Goal: Use online tool/utility: Utilize a website feature to perform a specific function

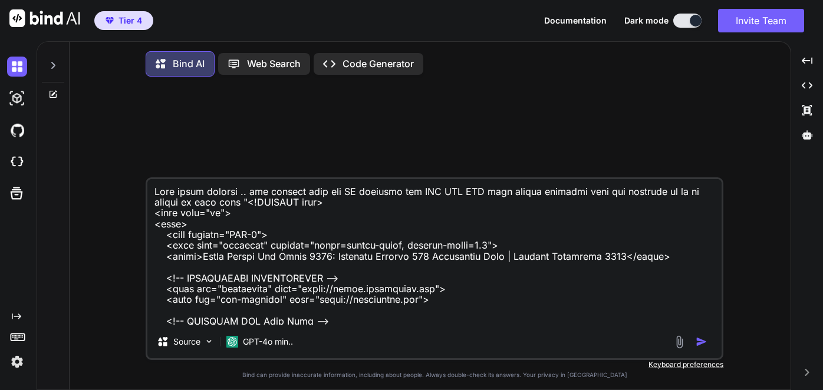
type textarea "x"
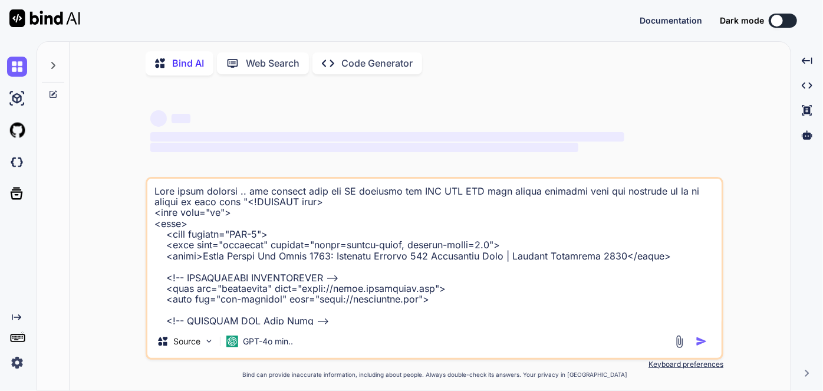
click at [57, 65] on icon at bounding box center [52, 65] width 9 height 9
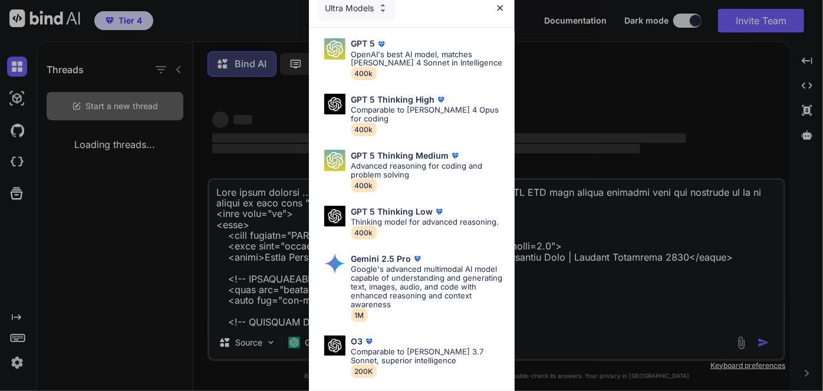
click at [95, 106] on div "Ultra Models GPT 5 OpenAI's best AI model, matches [PERSON_NAME] 4 Sonnet in In…" at bounding box center [411, 195] width 823 height 391
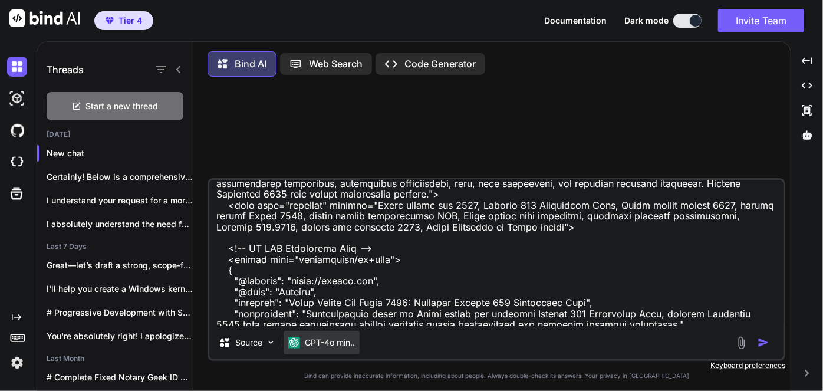
scroll to position [160, 0]
click at [322, 341] on p "GPT-4o min.." at bounding box center [330, 342] width 50 height 12
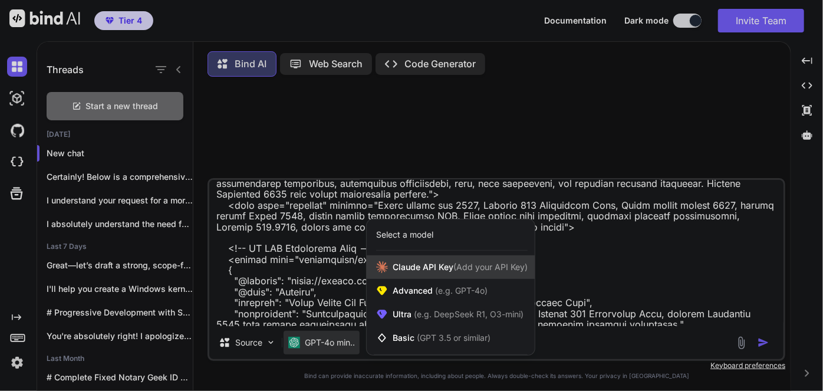
click at [418, 275] on div "[PERSON_NAME] Key (Add your API Key)" at bounding box center [450, 267] width 168 height 24
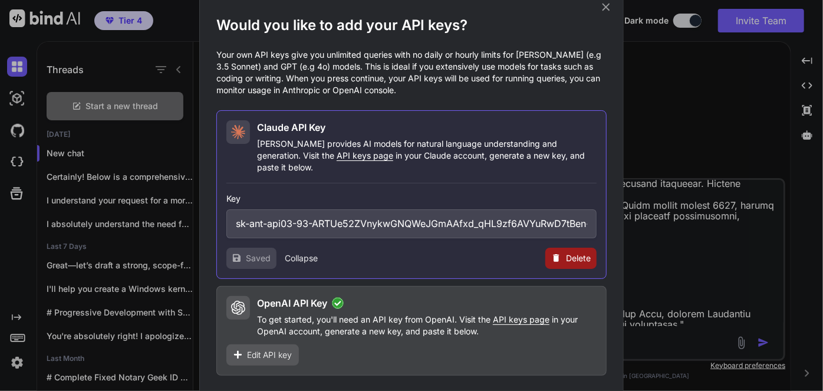
scroll to position [6, 0]
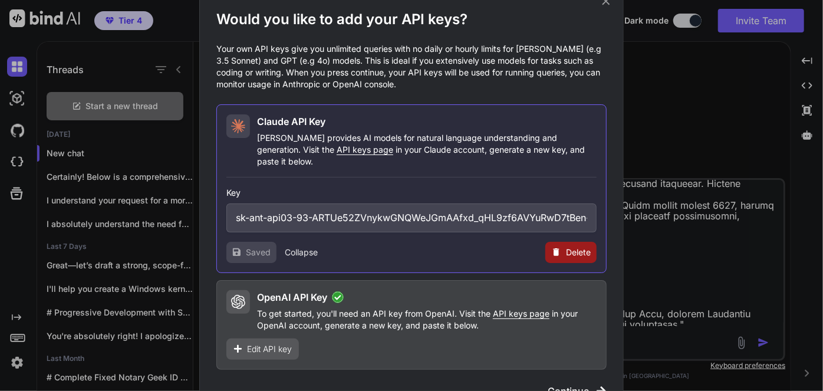
click at [573, 384] on span "Continue" at bounding box center [567, 391] width 41 height 14
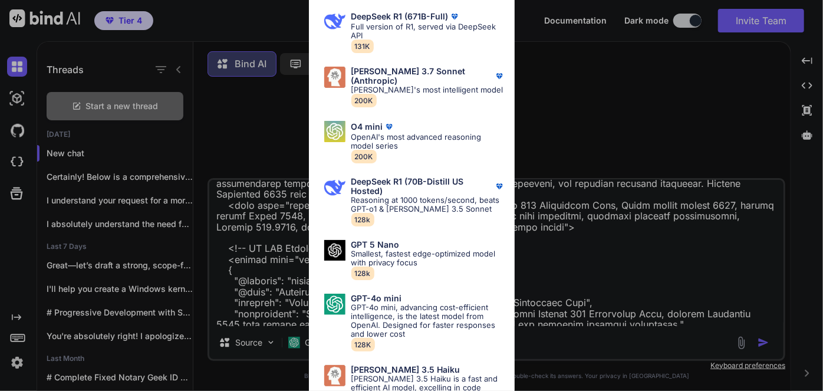
scroll to position [906, 0]
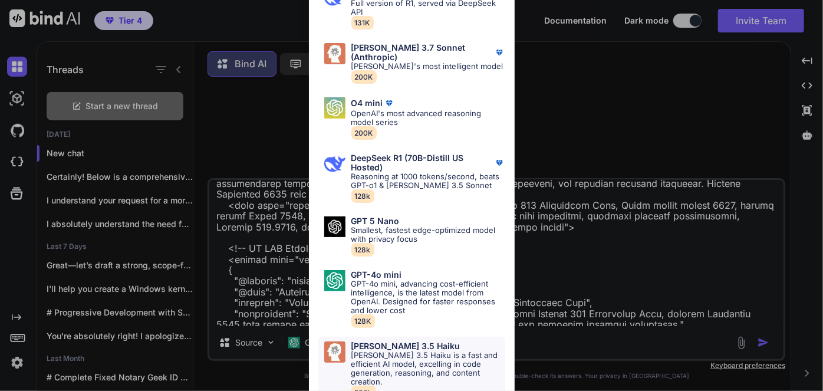
click at [408, 357] on p "[PERSON_NAME] 3.5 Haiku is a fast and efficient AI model, excelling in code gen…" at bounding box center [428, 368] width 154 height 35
type textarea "x"
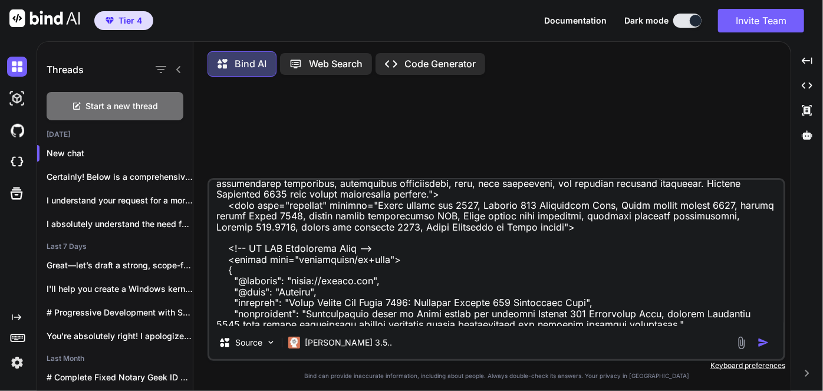
click at [347, 249] on textarea at bounding box center [496, 253] width 574 height 146
click at [367, 236] on textarea at bounding box center [496, 253] width 574 height 146
click at [382, 233] on textarea at bounding box center [496, 253] width 574 height 146
type textarea "x"
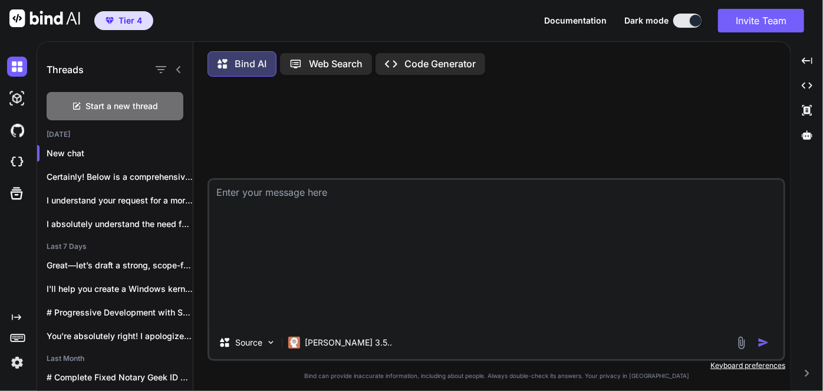
scroll to position [0, 0]
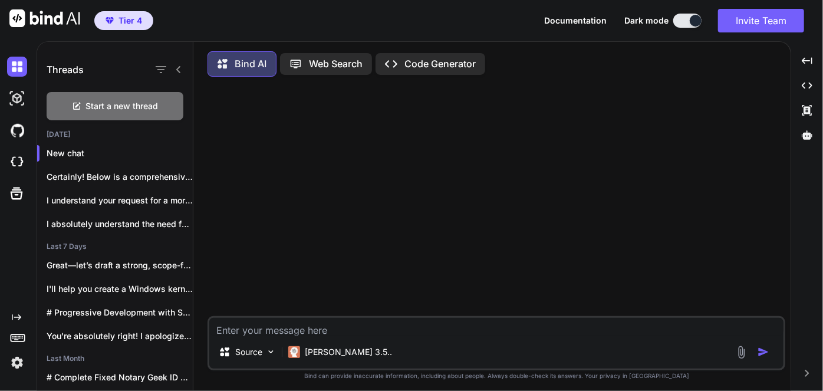
type textarea "T"
type textarea "x"
type textarea "Ta"
type textarea "x"
type textarea "Tak"
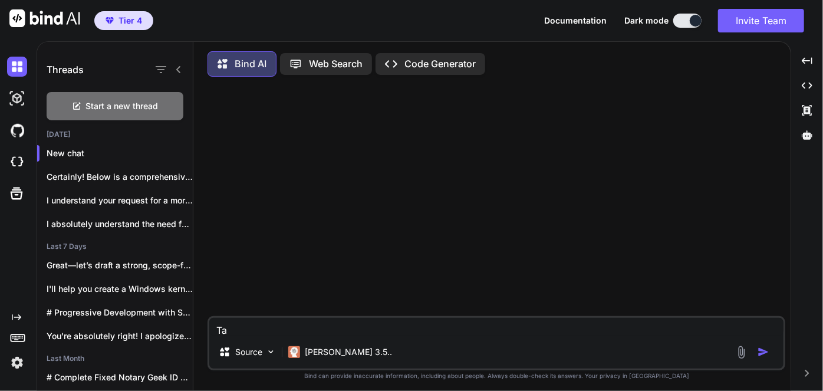
type textarea "x"
type textarea "Take"
type textarea "x"
type textarea "Take"
type textarea "x"
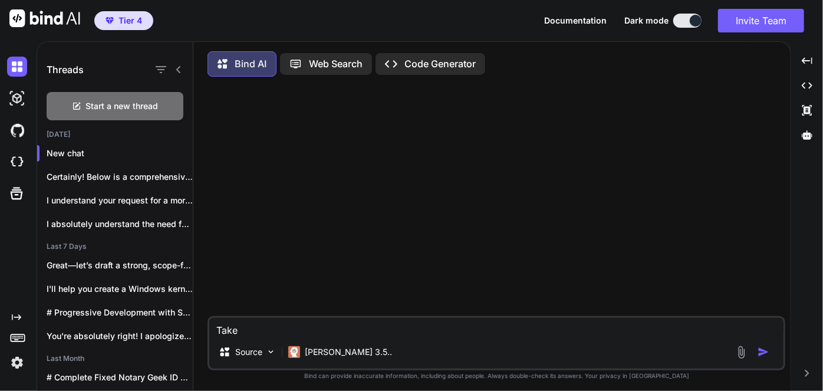
type textarea "Take t"
type textarea "x"
type textarea "Take th"
type textarea "x"
type textarea "Take thi"
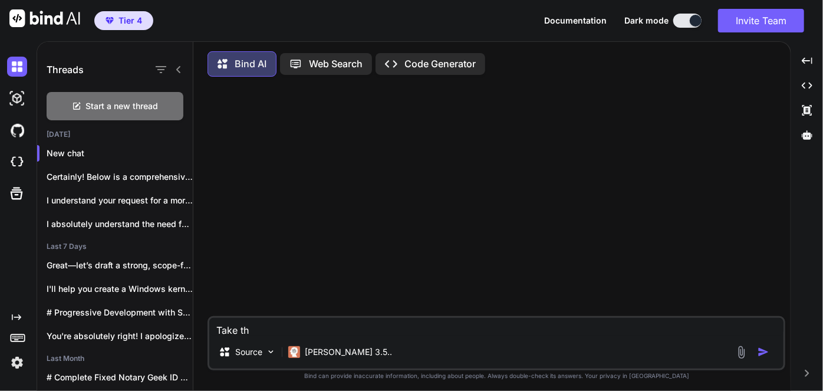
type textarea "x"
type textarea "Take this"
type textarea "x"
type textarea "Take this"
type textarea "x"
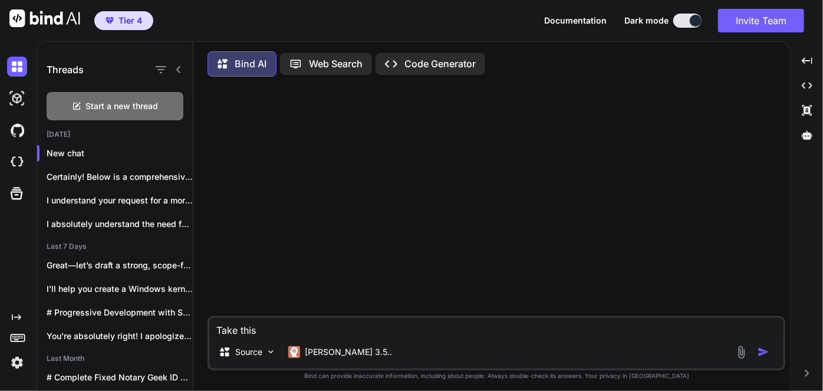
type textarea "Take this c"
type textarea "x"
type textarea "Take this co"
type textarea "x"
type textarea "Take this cod"
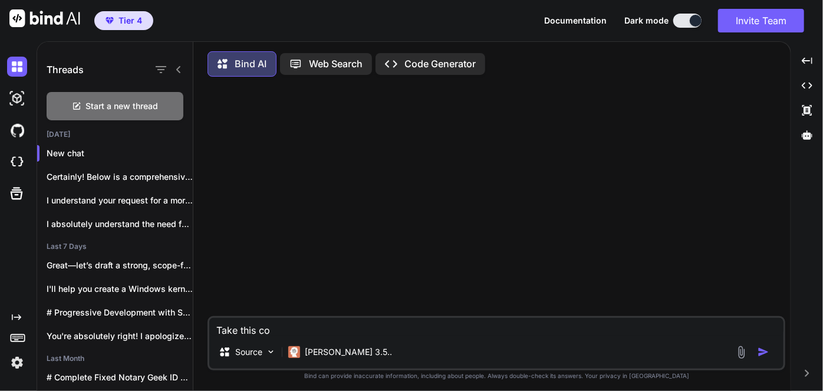
type textarea "x"
type textarea "Take this code"
type textarea "x"
type textarea "Take this code"
type textarea "x"
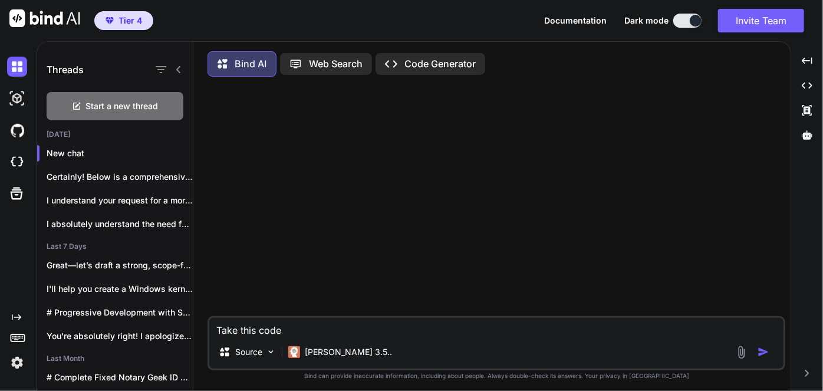
type textarea "Take this code ""
type textarea "x"
paste textarea "<!DOCTYPE html> <html lang="en"> <head> <meta charset="UTF-8"> <meta name="view…"
type textarea "Take this code "<!DOCTYPE html> <html lang="en"> <head> <meta charset="UTF-8"> …"
type textarea "x"
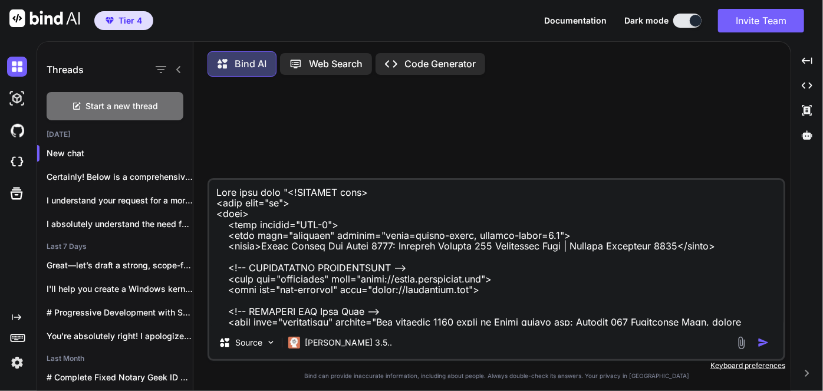
scroll to position [23546, 0]
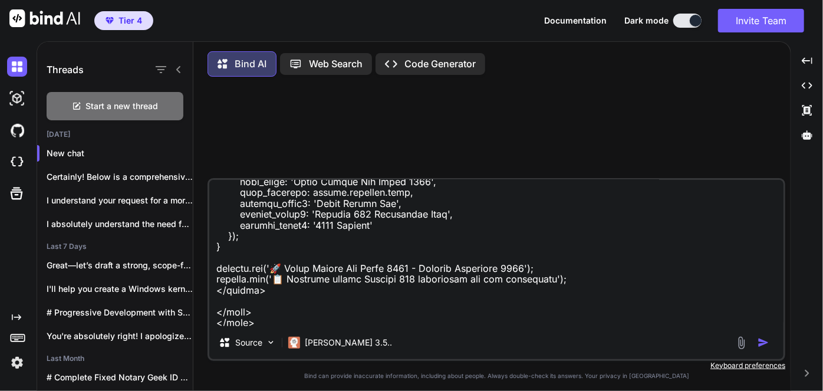
type textarea "Take this code "<!DOCTYPE html> <html lang="en"> <head> <meta charset="UTF-8"> …"
type textarea "x"
type textarea "Take this code "<!DOCTYPE html> <html lang="en"> <head> <meta charset="UTF-8"> …"
type textarea "x"
type textarea "Take this code "<!DOCTYPE html> <html lang="en"> <head> <meta charset="UTF-8"> …"
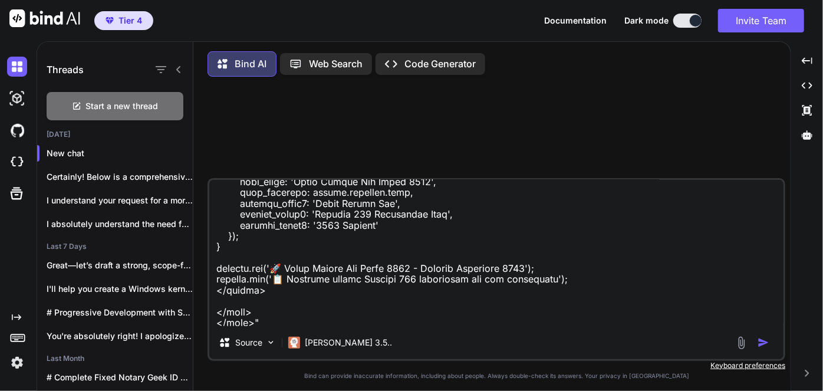
type textarea "x"
type textarea "Take this code "<!DOCTYPE html> <html lang="en"> <head> <meta charset="UTF-8"> …"
type textarea "x"
type textarea "Take this code "<!DOCTYPE html> <html lang="en"> <head> <meta charset="UTF-8"> …"
type textarea "x"
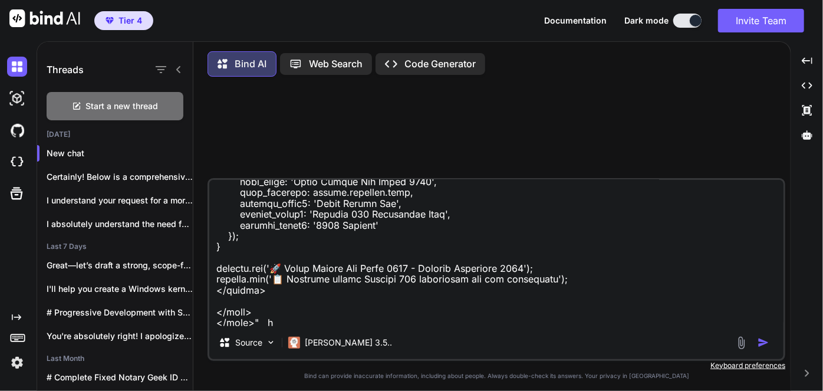
type textarea "Take this code "<!DOCTYPE html> <html lang="en"> <head> <meta charset="UTF-8"> …"
type textarea "x"
type textarea "Take this code "<!DOCTYPE html> <html lang="en"> <head> <meta charset="UTF-8"> …"
type textarea "x"
type textarea "Take this code "<!DOCTYPE html> <html lang="en"> <head> <meta charset="UTF-8"> …"
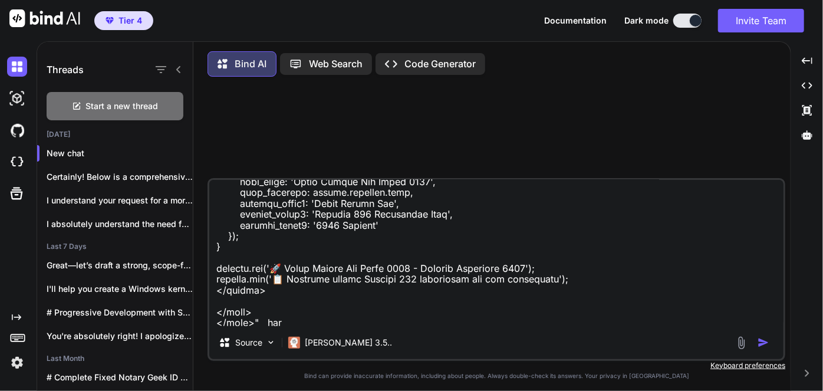
type textarea "x"
type textarea "Take this code "<!DOCTYPE html> <html lang="en"> <head> <meta charset="UTF-8"> …"
type textarea "x"
type textarea "Take this code "<!DOCTYPE html> <html lang="en"> <head> <meta charset="UTF-8"> …"
type textarea "x"
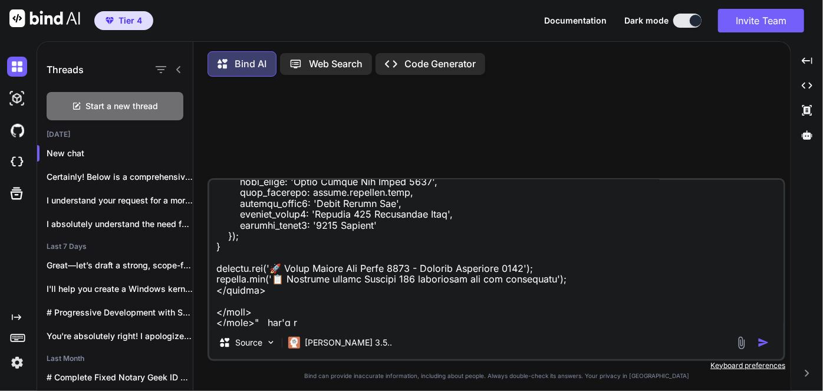
type textarea "Take this code "<!DOCTYPE html> <html lang="en"> <head> <meta charset="UTF-8"> …"
type textarea "x"
type textarea "Take this code "<!DOCTYPE html> <html lang="en"> <head> <meta charset="UTF-8"> …"
type textarea "x"
type textarea "Take this code "<!DOCTYPE html> <html lang="en"> <head> <meta charset="UTF-8"> …"
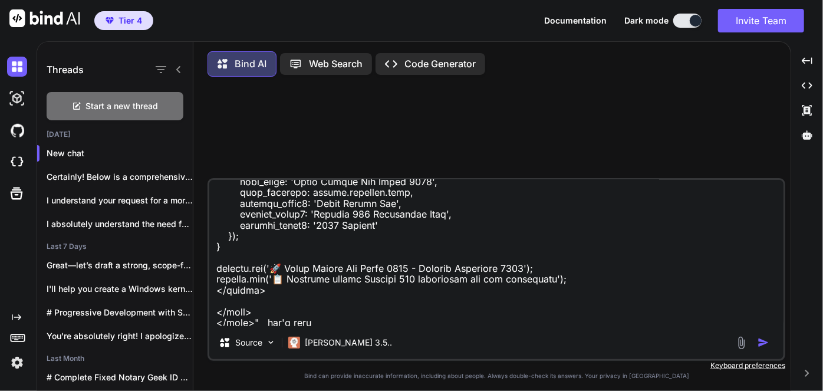
type textarea "x"
type textarea "Take this code "<!DOCTYPE html> <html lang="en"> <head> <meta charset="UTF-8"> …"
type textarea "x"
type textarea "Take this code "<!DOCTYPE html> <html lang="en"> <head> <meta charset="UTF-8"> …"
type textarea "x"
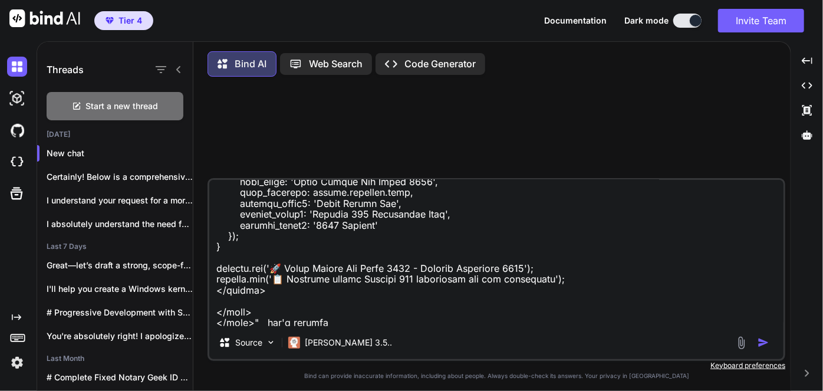
type textarea "Take this code "<!DOCTYPE html> <html lang="en"> <head> <meta charset="UTF-8"> …"
type textarea "x"
type textarea "Take this code "<!DOCTYPE html> <html lang="en"> <head> <meta charset="UTF-8"> …"
type textarea "x"
type textarea "Take this code "<!DOCTYPE html> <html lang="en"> <head> <meta charset="UTF-8"> …"
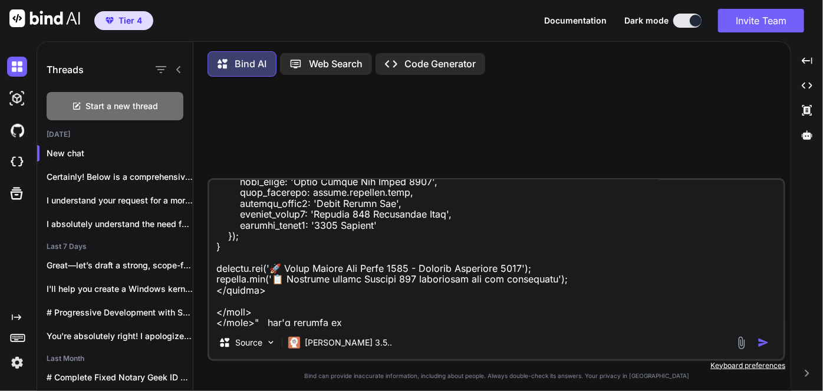
type textarea "x"
type textarea "Take this code "<!DOCTYPE html> <html lang="en"> <head> <meta charset="UTF-8"> …"
type textarea "x"
type textarea "Take this code "<!DOCTYPE html> <html lang="en"> <head> <meta charset="UTF-8"> …"
type textarea "x"
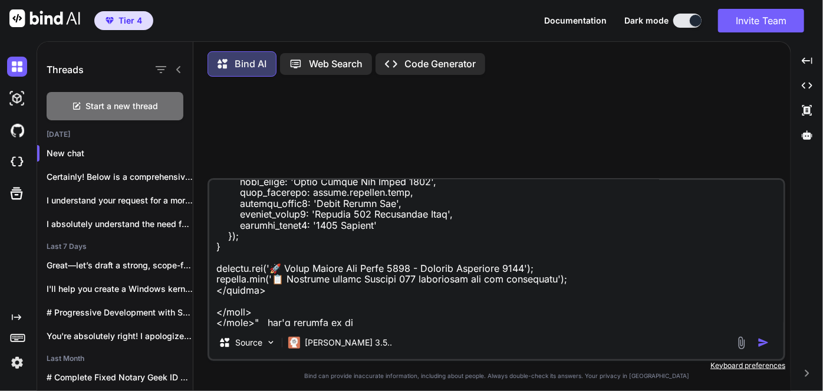
type textarea "Take this code "<!DOCTYPE html> <html lang="en"> <head> <meta charset="UTF-8"> …"
type textarea "x"
type textarea "Take this code "<!DOCTYPE html> <html lang="en"> <head> <meta charset="UTF-8"> …"
type textarea "x"
type textarea "Take this code "<!DOCTYPE html> <html lang="en"> <head> <meta charset="UTF-8"> …"
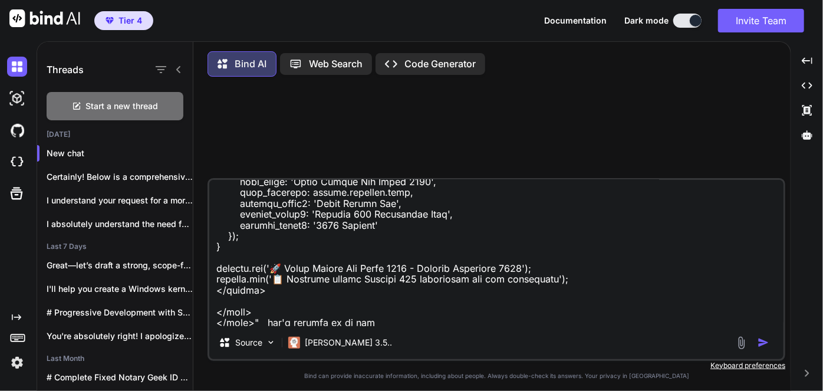
type textarea "x"
type textarea "Take this code "<!DOCTYPE html> <html lang="en"> <head> <meta charset="UTF-8"> …"
type textarea "x"
type textarea "Take this code "<!DOCTYPE html> <html lang="en"> <head> <meta charset="UTF-8"> …"
type textarea "x"
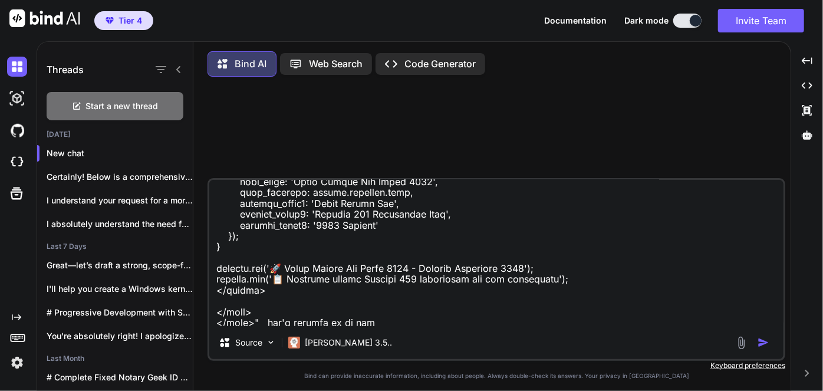
type textarea "Take this code "<!DOCTYPE html> <html lang="en"> <head> <meta charset="UTF-8"> …"
type textarea "x"
type textarea "Take this code "<!DOCTYPE html> <html lang="en"> <head> <meta charset="UTF-8"> …"
type textarea "x"
type textarea "Take this code "<!DOCTYPE html> <html lang="en"> <head> <meta charset="UTF-8"> …"
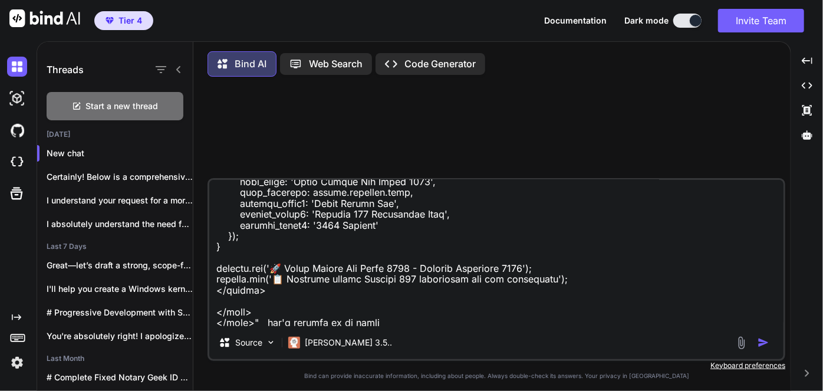
type textarea "x"
type textarea "Take this code "<!DOCTYPE html> <html lang="en"> <head> <meta charset="UTF-8"> …"
type textarea "x"
type textarea "Take this code "<!DOCTYPE html> <html lang="en"> <head> <meta charset="UTF-8"> …"
type textarea "x"
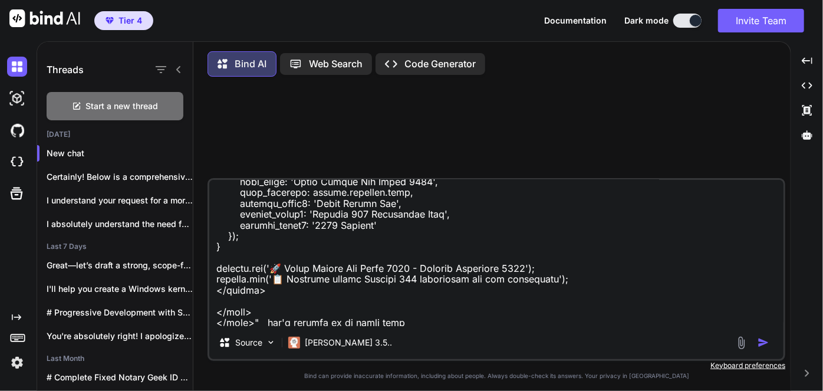
type textarea "Take this code "<!DOCTYPE html> <html lang="en"> <head> <meta charset="UTF-8"> …"
type textarea "x"
type textarea "Take this code "<!DOCTYPE html> <html lang="en"> <head> <meta charset="UTF-8"> …"
type textarea "x"
type textarea "Take this code "<!DOCTYPE html> <html lang="en"> <head> <meta charset="UTF-8"> …"
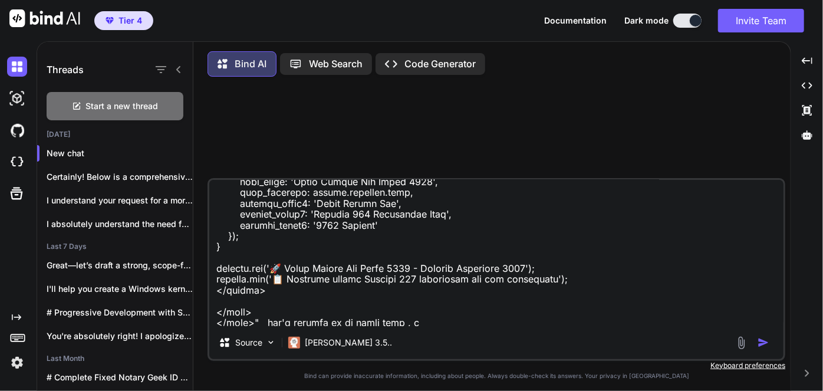
type textarea "x"
type textarea "Take this code "<!DOCTYPE html> <html lang="en"> <head> <meta charset="UTF-8"> …"
type textarea "x"
type textarea "Take this code "<!DOCTYPE html> <html lang="en"> <head> <meta charset="UTF-8"> …"
type textarea "x"
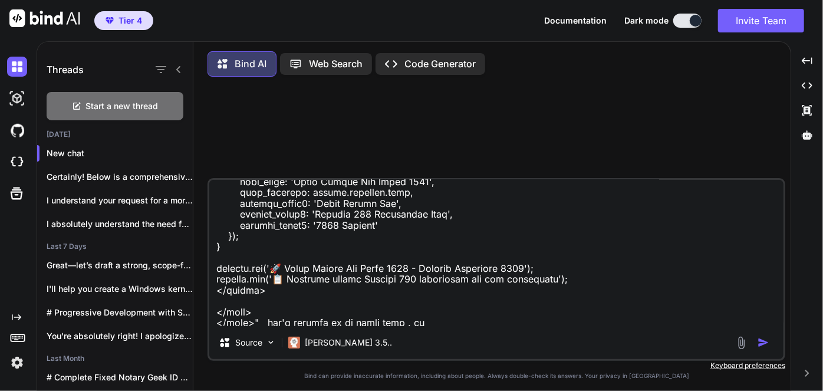
type textarea "Take this code "<!DOCTYPE html> <html lang="en"> <head> <meta charset="UTF-8"> …"
type textarea "x"
type textarea "Take this code "<!DOCTYPE html> <html lang="en"> <head> <meta charset="UTF-8"> …"
type textarea "x"
type textarea "Take this code "<!DOCTYPE html> <html lang="en"> <head> <meta charset="UTF-8"> …"
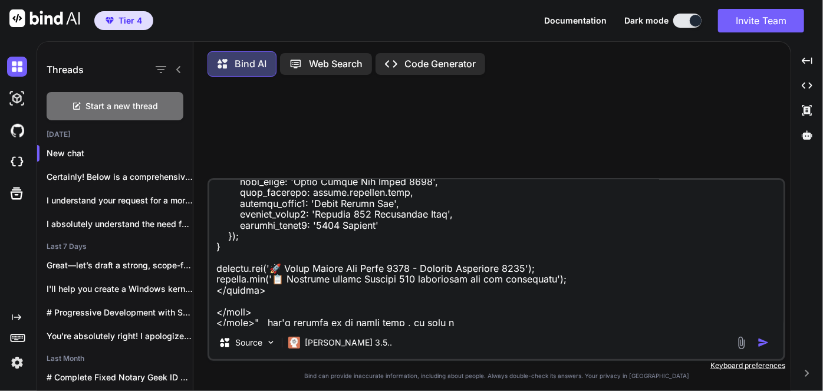
type textarea "x"
type textarea "Take this code "<!DOCTYPE html> <html lang="en"> <head> <meta charset="UTF-8"> …"
type textarea "x"
type textarea "Take this code "<!DOCTYPE html> <html lang="en"> <head> <meta charset="UTF-8"> …"
type textarea "x"
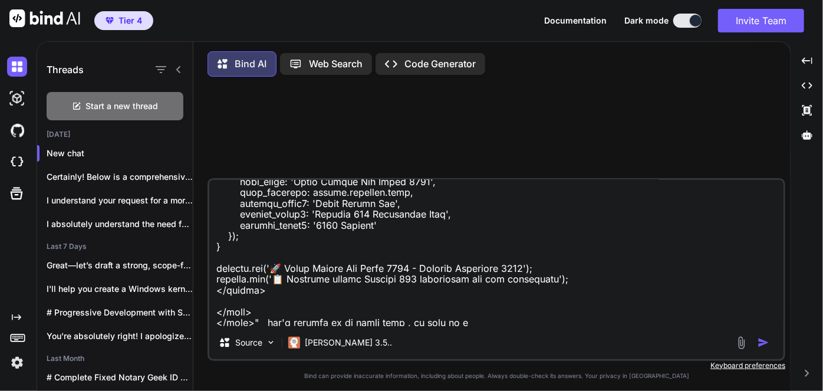
type textarea "Take this code "<!DOCTYPE html> <html lang="en"> <head> <meta charset="UTF-8"> …"
type textarea "x"
type textarea "Take this code "<!DOCTYPE html> <html lang="en"> <head> <meta charset="UTF-8"> …"
type textarea "x"
type textarea "Take this code "<!DOCTYPE html> <html lang="en"> <head> <meta charset="UTF-8"> …"
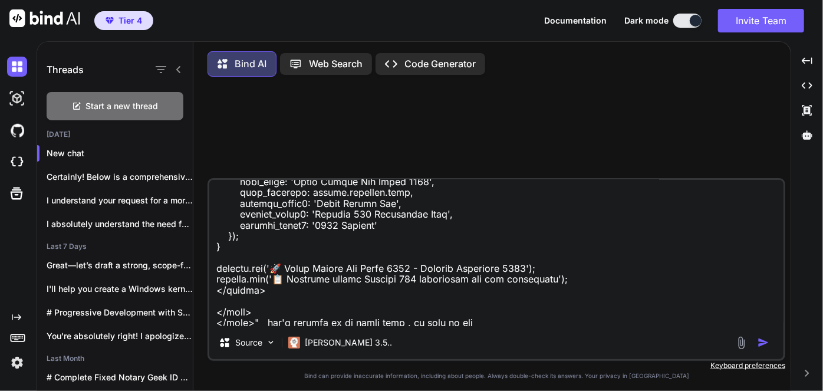
type textarea "x"
type textarea "Take this code "<!DOCTYPE html> <html lang="en"> <head> <meta charset="UTF-8"> …"
type textarea "x"
type textarea "Take this code "<!DOCTYPE html> <html lang="en"> <head> <meta charset="UTF-8"> …"
type textarea "x"
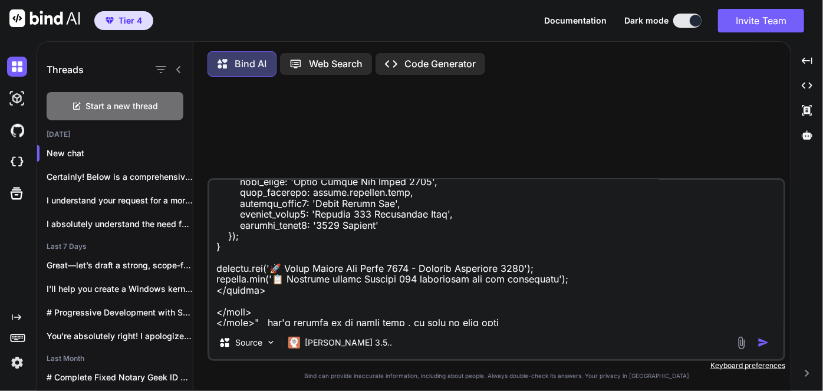
type textarea "Take this code "<!DOCTYPE html> <html lang="en"> <head> <meta charset="UTF-8"> …"
type textarea "x"
type textarea "Take this code "<!DOCTYPE html> <html lang="en"> <head> <meta charset="UTF-8"> …"
type textarea "x"
type textarea "Take this code "<!DOCTYPE html> <html lang="en"> <head> <meta charset="UTF-8"> …"
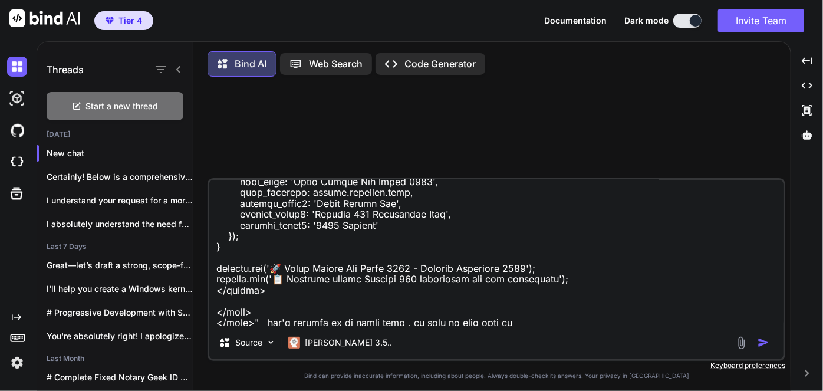
type textarea "x"
type textarea "Take this code "<!DOCTYPE html> <html lang="en"> <head> <meta charset="UTF-8"> …"
type textarea "x"
type textarea "Take this code "<!DOCTYPE html> <html lang="en"> <head> <meta charset="UTF-8"> …"
type textarea "x"
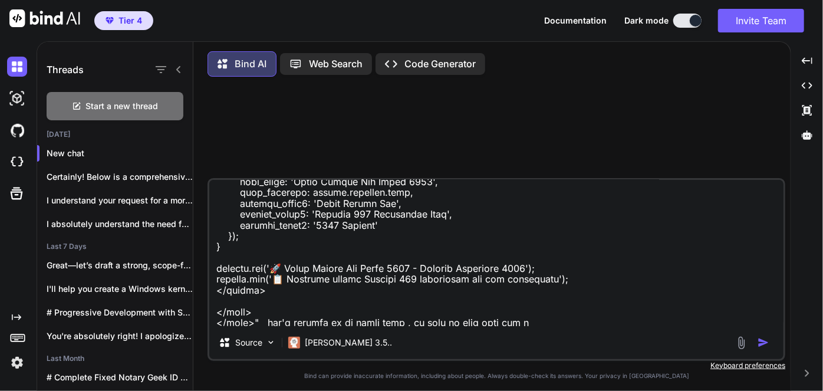
type textarea "Take this code "<!DOCTYPE html> <html lang="en"> <head> <meta charset="UTF-8"> …"
type textarea "x"
type textarea "Take this code "<!DOCTYPE html> <html lang="en"> <head> <meta charset="UTF-8"> …"
type textarea "x"
type textarea "Take this code "<!DOCTYPE html> <html lang="en"> <head> <meta charset="UTF-8"> …"
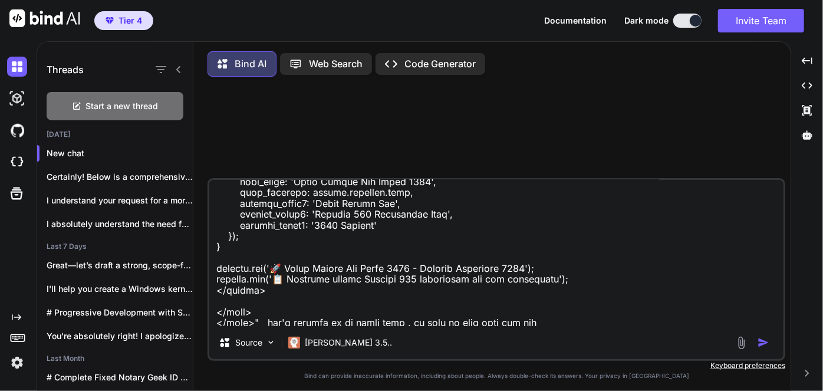
type textarea "x"
type textarea "Take this code "<!DOCTYPE html> <html lang="en"> <head> <meta charset="UTF-8"> …"
type textarea "x"
type textarea "Take this code "<!DOCTYPE html> <html lang="en"> <head> <meta charset="UTF-8"> …"
type textarea "x"
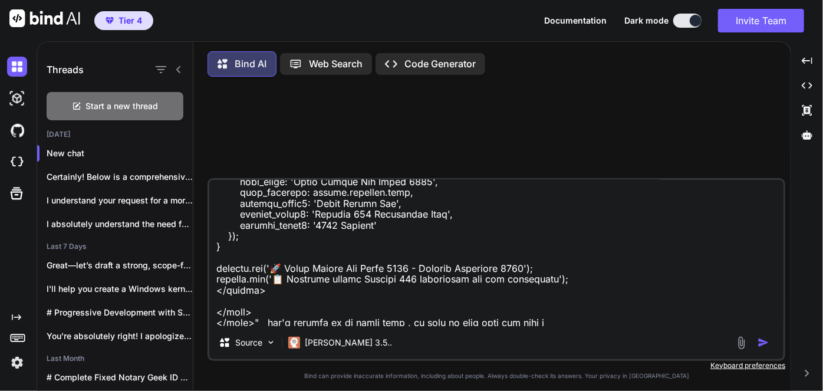
type textarea "Take this code "<!DOCTYPE html> <html lang="en"> <head> <meta charset="UTF-8"> …"
type textarea "x"
type textarea "Take this code "<!DOCTYPE html> <html lang="en"> <head> <meta charset="UTF-8"> …"
type textarea "x"
type textarea "Take this code "<!DOCTYPE html> <html lang="en"> <head> <meta charset="UTF-8"> …"
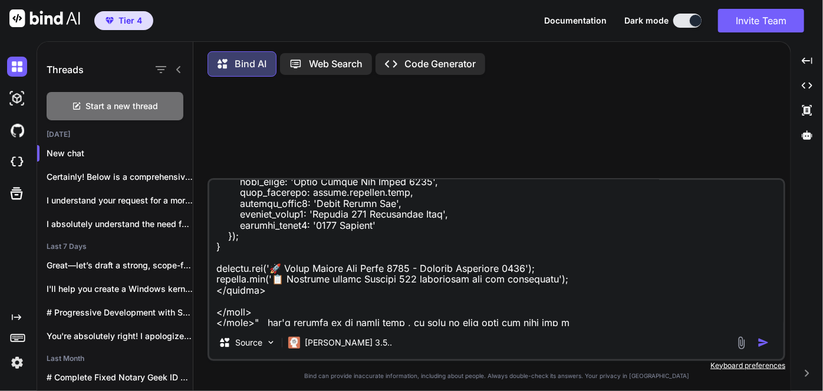
type textarea "x"
type textarea "Take this code "<!DOCTYPE html> <html lang="en"> <head> <meta charset="UTF-8"> …"
type textarea "x"
type textarea "Take this code "<!DOCTYPE html> <html lang="en"> <head> <meta charset="UTF-8"> …"
type textarea "x"
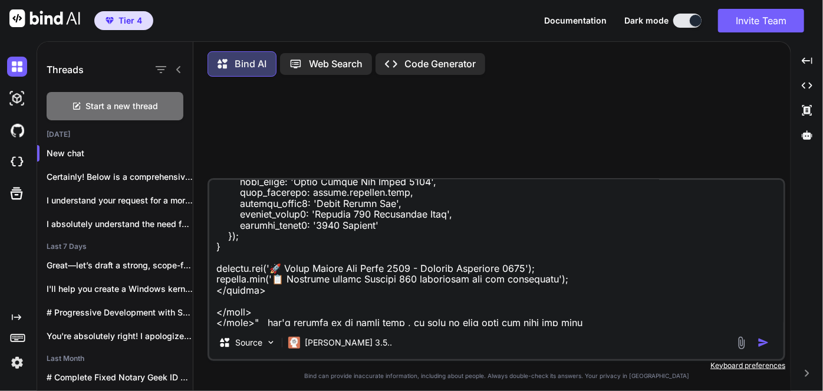
type textarea "Take this code "<!DOCTYPE html> <html lang="en"> <head> <meta charset="UTF-8"> …"
type textarea "x"
type textarea "Take this code "<!DOCTYPE html> <html lang="en"> <head> <meta charset="UTF-8"> …"
type textarea "x"
type textarea "Take this code "<!DOCTYPE html> <html lang="en"> <head> <meta charset="UTF-8"> …"
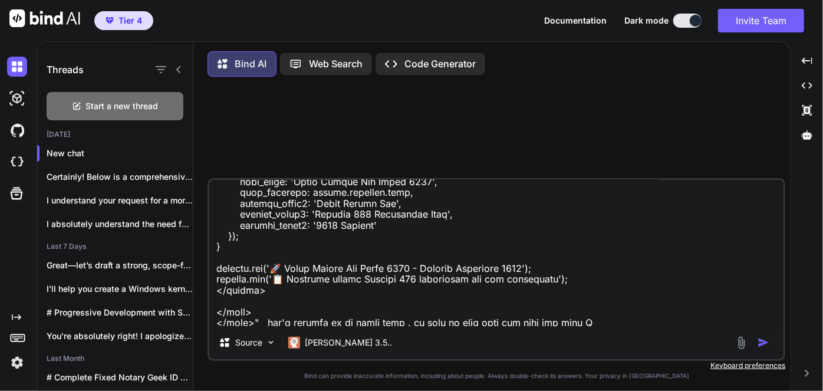
type textarea "x"
type textarea "Take this code "<!DOCTYPE html> <html lang="en"> <head> <meta charset="UTF-8"> …"
type textarea "x"
type textarea "Take this code "<!DOCTYPE html> <html lang="en"> <head> <meta charset="UTF-8"> …"
type textarea "x"
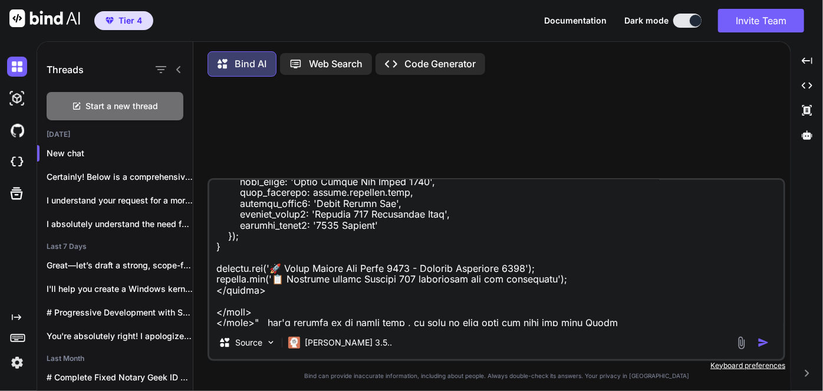
type textarea "Take this code "<!DOCTYPE html> <html lang="en"> <head> <meta charset="UTF-8"> …"
type textarea "x"
type textarea "Take this code "<!DOCTYPE html> <html lang="en"> <head> <meta charset="UTF-8"> …"
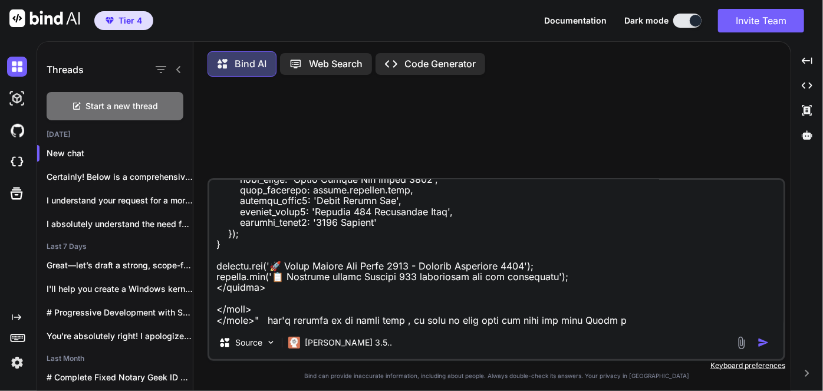
type textarea "x"
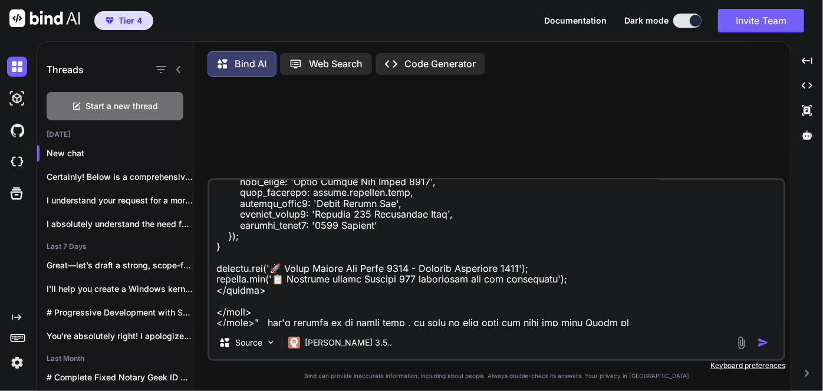
type textarea "Take this code "<!DOCTYPE html> <html lang="en"> <head> <meta charset="UTF-8"> …"
type textarea "x"
type textarea "Take this code "<!DOCTYPE html> <html lang="en"> <head> <meta charset="UTF-8"> …"
type textarea "x"
type textarea "Take this code "<!DOCTYPE html> <html lang="en"> <head> <meta charset="UTF-8"> …"
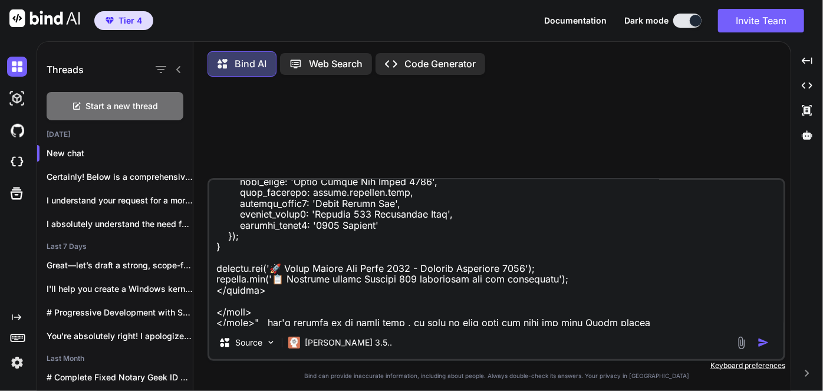
type textarea "x"
type textarea "Take this code "<!DOCTYPE html> <html lang="en"> <head> <meta charset="UTF-8"> …"
type textarea "x"
type textarea "Take this code "<!DOCTYPE html> <html lang="en"> <head> <meta charset="UTF-8"> …"
type textarea "x"
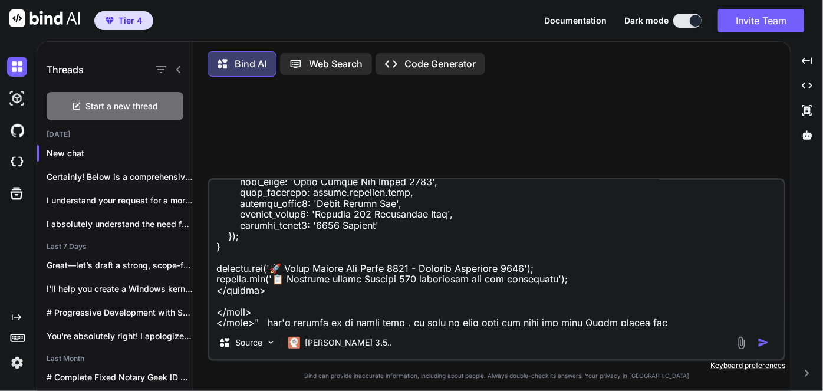
type textarea "Take this code "<!DOCTYPE html> <html lang="en"> <head> <meta charset="UTF-8"> …"
type textarea "x"
type textarea "Take this code "<!DOCTYPE html> <html lang="en"> <head> <meta charset="UTF-8"> …"
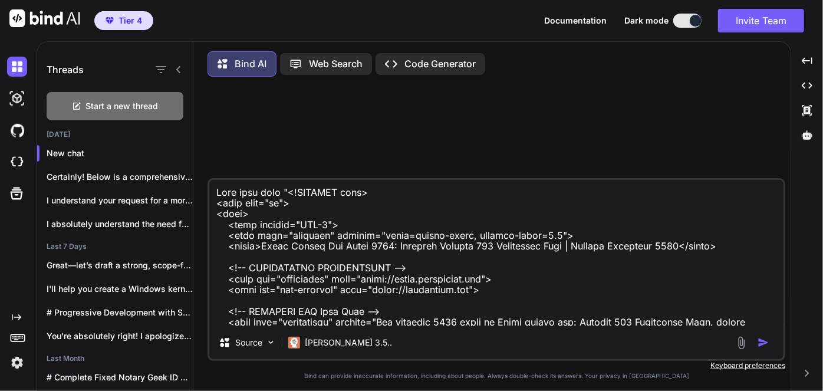
scroll to position [35297, 0]
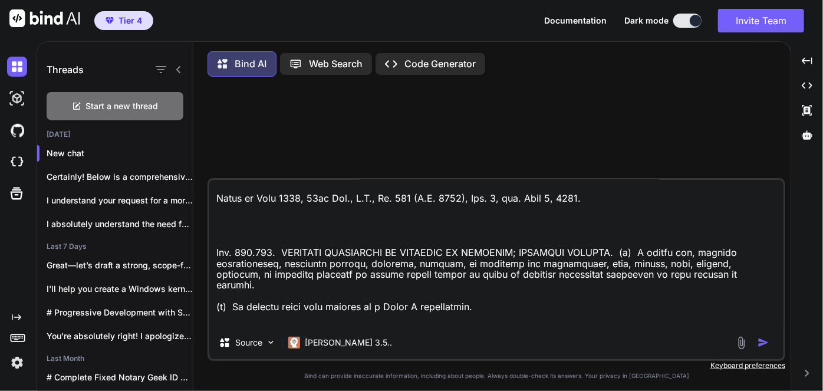
type textarea "Take this code "<!DOCTYPE html> <html lang="en"> <head> <meta charset="UTF-8"> …"
type textarea "x"
type textarea "Take this code "<!DOCTYPE html> <html lang="en"> <head> <meta charset="UTF-8"> …"
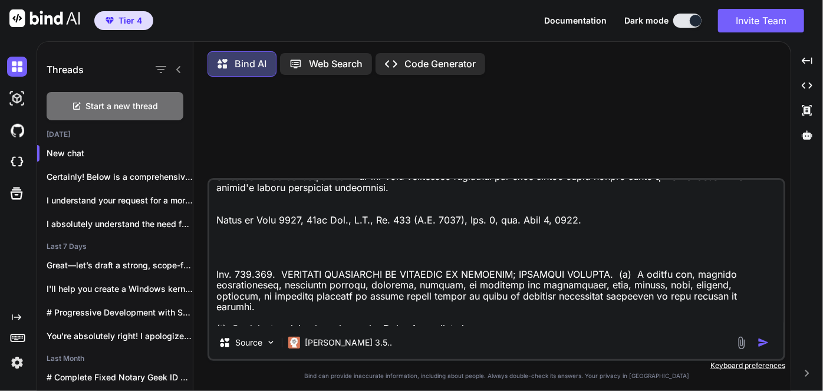
type textarea "x"
type textarea "Take this code "<!DOCTYPE html> <html lang="en"> <head> <meta charset="UTF-8"> …"
type textarea "x"
type textarea "Take this code "<!DOCTYPE html> <html lang="en"> <head> <meta charset="UTF-8"> …"
type textarea "x"
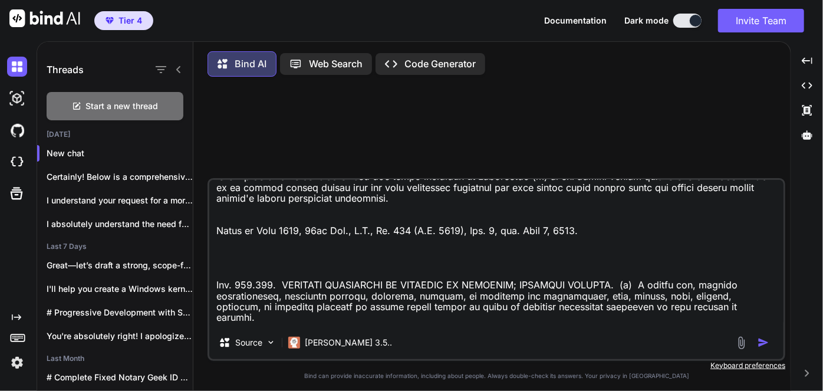
type textarea "Take this code "<!DOCTYPE html> <html lang="en"> <head> <meta charset="UTF-8"> …"
type textarea "x"
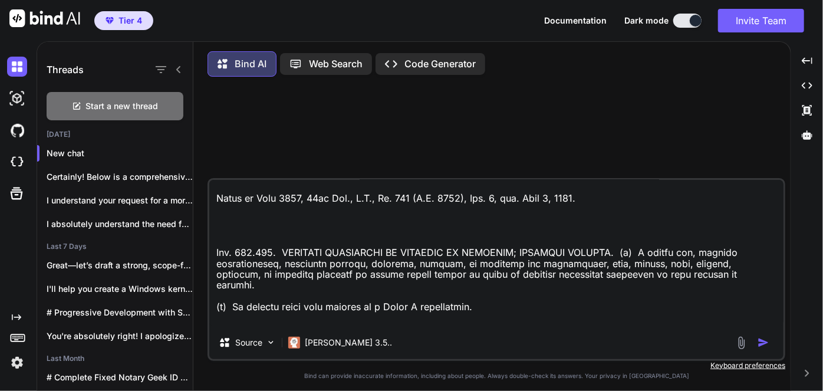
type textarea "Take this code "<!DOCTYPE html> <html lang="en"> <head> <meta charset="UTF-8"> …"
type textarea "x"
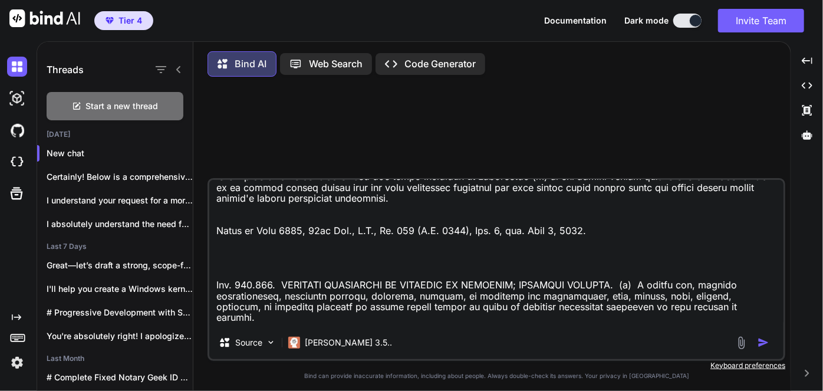
type textarea "Take this code "<!DOCTYPE html> <html lang="en"> <head> <meta charset="UTF-8"> …"
type textarea "x"
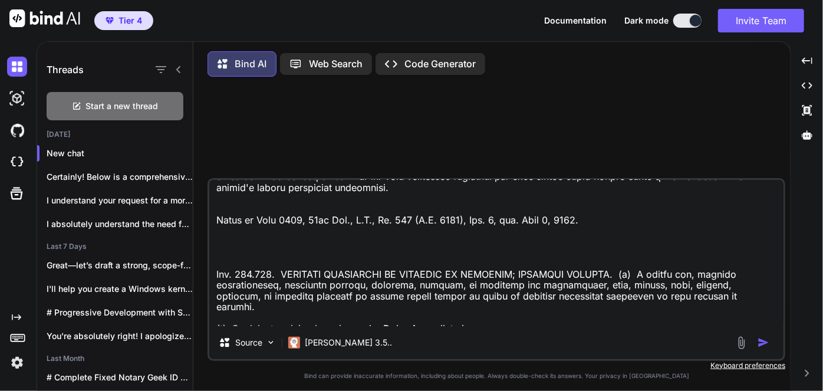
type textarea "Take this code "<!DOCTYPE html> <html lang="en"> <head> <meta charset="UTF-8"> …"
type textarea "x"
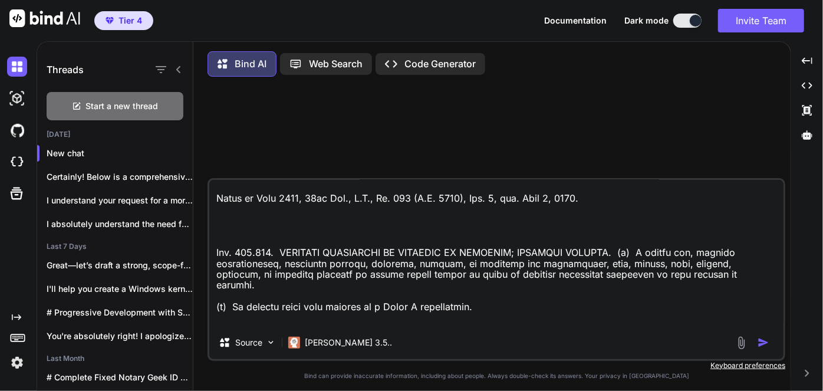
type textarea "Take this code "<!DOCTYPE html> <html lang="en"> <head> <meta charset="UTF-8"> …"
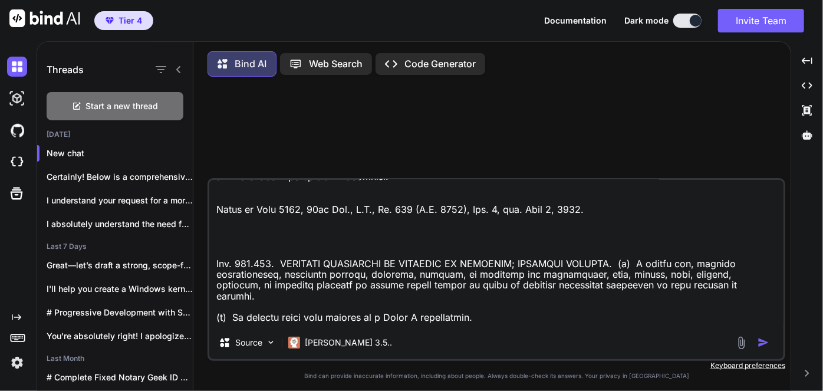
type textarea "x"
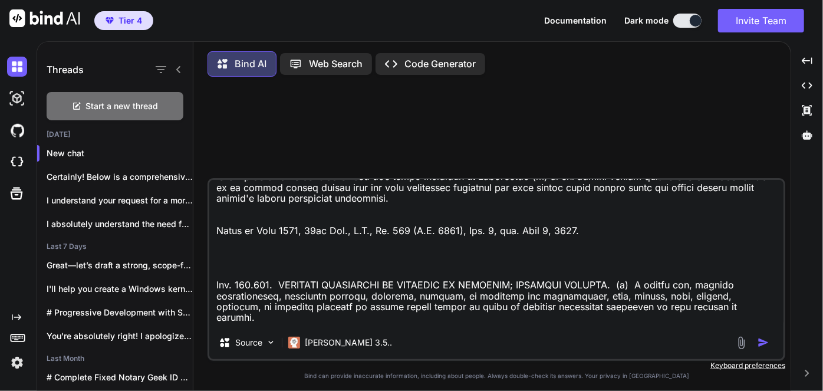
type textarea "Take this code "<!DOCTYPE html> <html lang="en"> <head> <meta charset="UTF-8"> …"
type textarea "x"
type textarea "Take this code "<!DOCTYPE html> <html lang="en"> <head> <meta charset="UTF-8"> …"
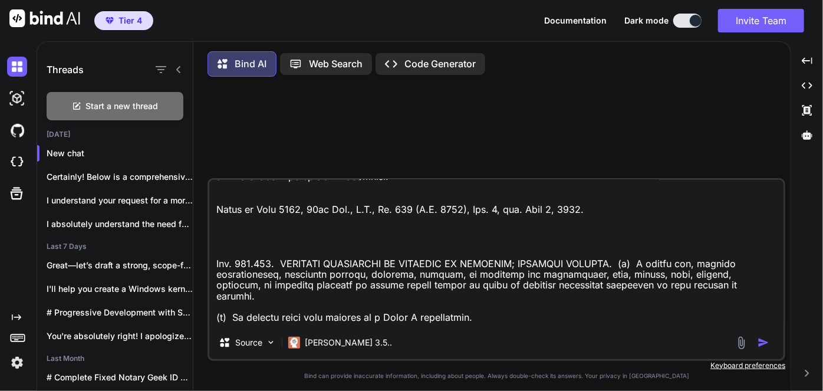
type textarea "x"
type textarea "Take this code "<!DOCTYPE html> <html lang="en"> <head> <meta charset="UTF-8"> …"
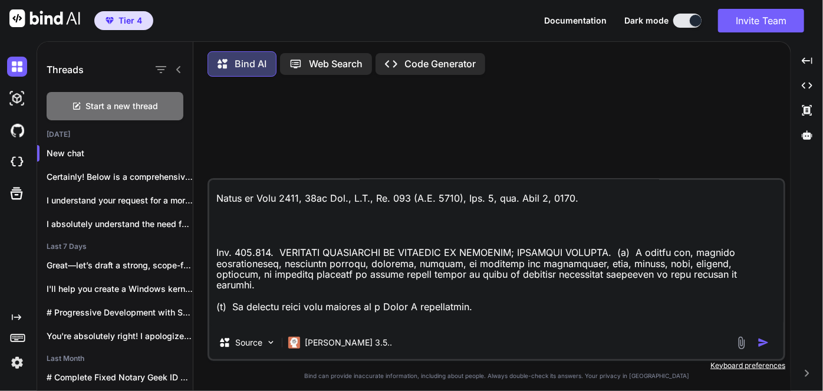
type textarea "x"
type textarea "Take this code "<!DOCTYPE html> <html lang="en"> <head> <meta charset="UTF-8"> …"
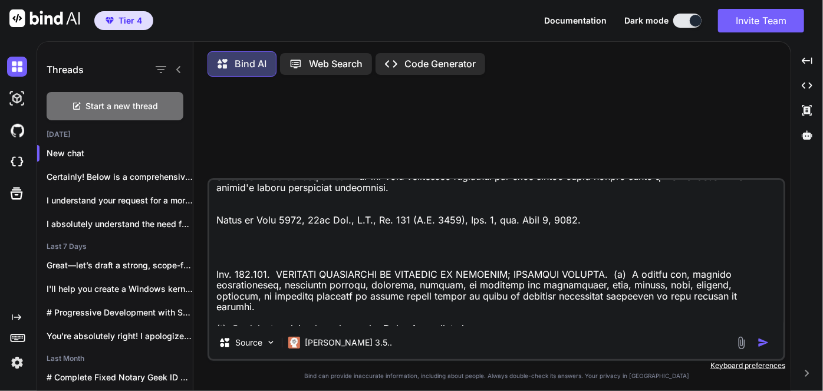
type textarea "x"
type textarea "Take this code "<!DOCTYPE html> <html lang="en"> <head> <meta charset="UTF-8"> …"
type textarea "x"
type textarea "Take this code "<!DOCTYPE html> <html lang="en"> <head> <meta charset="UTF-8"> …"
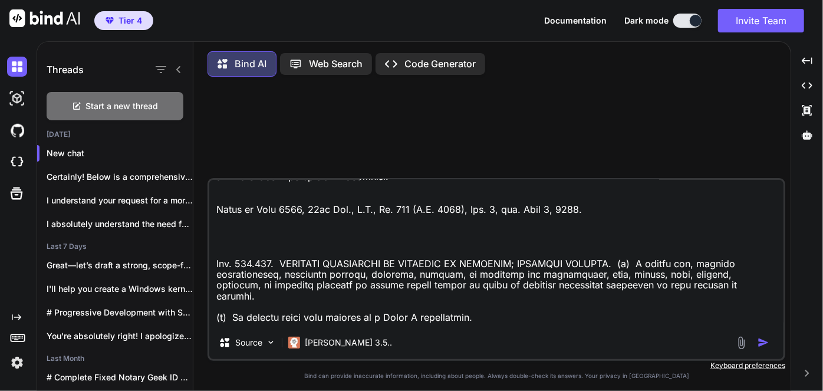
type textarea "x"
type textarea "Take this code "<!DOCTYPE html> <html lang="en"> <head> <meta charset="UTF-8"> …"
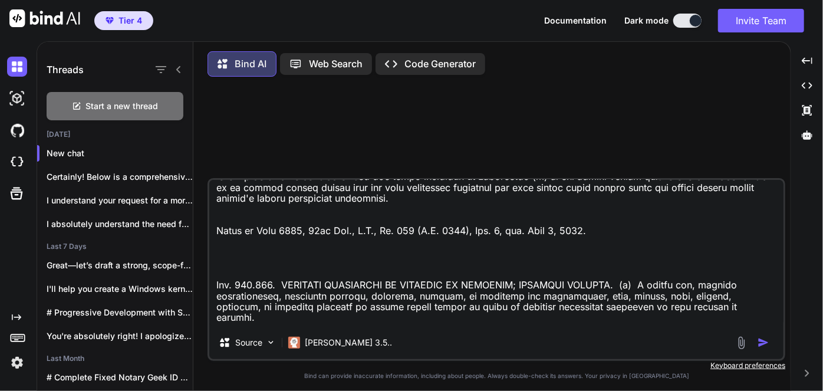
type textarea "x"
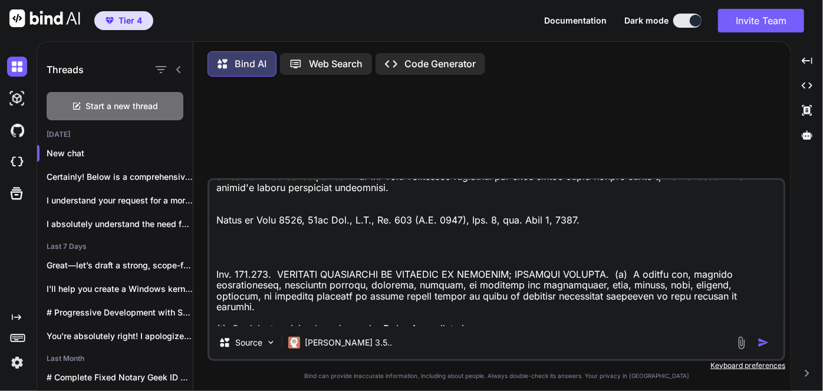
type textarea "Take this code "<!DOCTYPE html> <html lang="en"> <head> <meta charset="UTF-8"> …"
type textarea "x"
type textarea "Take this code "<!DOCTYPE html> <html lang="en"> <head> <meta charset="UTF-8"> …"
type textarea "x"
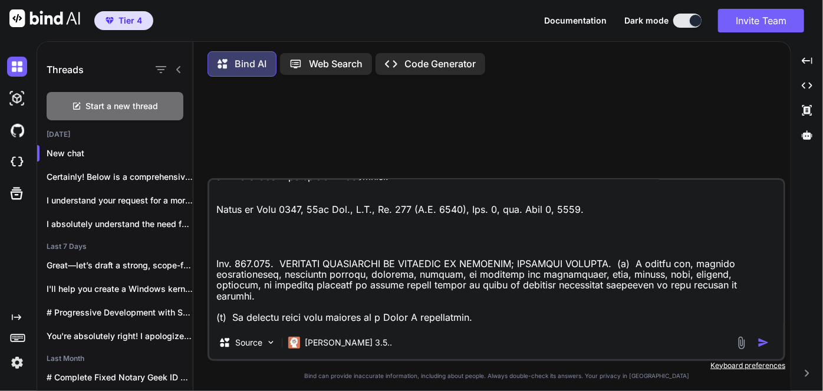
type textarea "Take this code "<!DOCTYPE html> <html lang="en"> <head> <meta charset="UTF-8"> …"
type textarea "x"
type textarea "Take this code "<!DOCTYPE html> <html lang="en"> <head> <meta charset="UTF-8"> …"
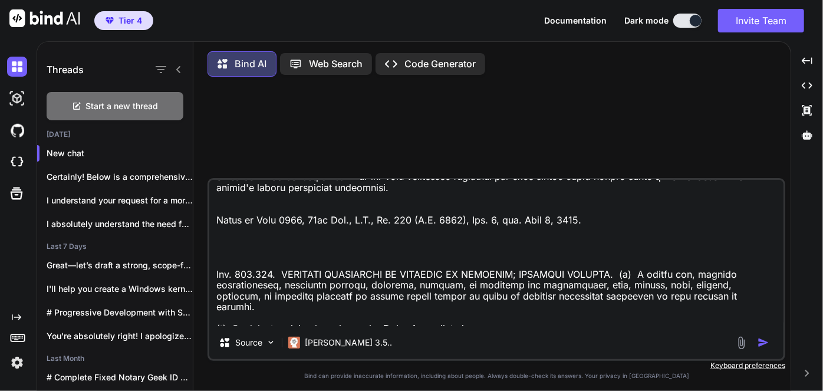
type textarea "x"
type textarea "Take this code "<!DOCTYPE html> <html lang="en"> <head> <meta charset="UTF-8"> …"
type textarea "x"
type textarea "Take this code "<!DOCTYPE html> <html lang="en"> <head> <meta charset="UTF-8"> …"
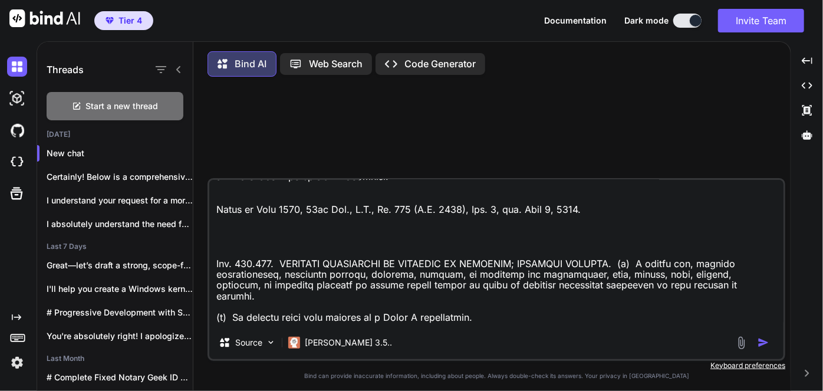
type textarea "x"
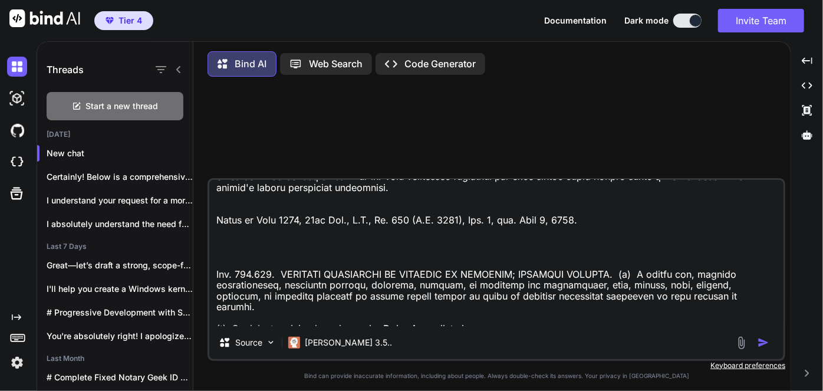
type textarea "Take this code "<!DOCTYPE html> <html lang="en"> <head> <meta charset="UTF-8"> …"
type textarea "x"
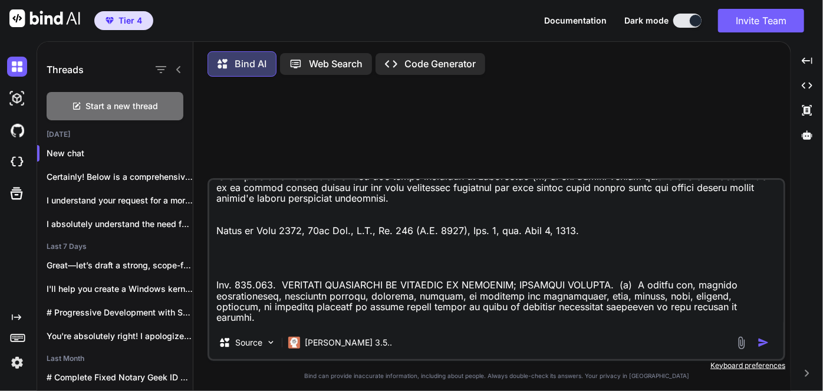
type textarea "Take this code "<!DOCTYPE html> <html lang="en"> <head> <meta charset="UTF-8"> …"
type textarea "x"
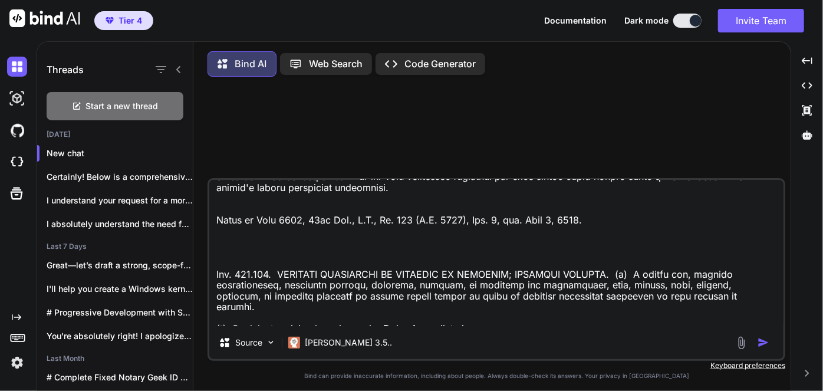
type textarea "Take this code "<!DOCTYPE html> <html lang="en"> <head> <meta charset="UTF-8"> …"
type textarea "x"
type textarea "Take this code "<!DOCTYPE html> <html lang="en"> <head> <meta charset="UTF-8"> …"
type textarea "x"
type textarea "Take this code "<!DOCTYPE html> <html lang="en"> <head> <meta charset="UTF-8"> …"
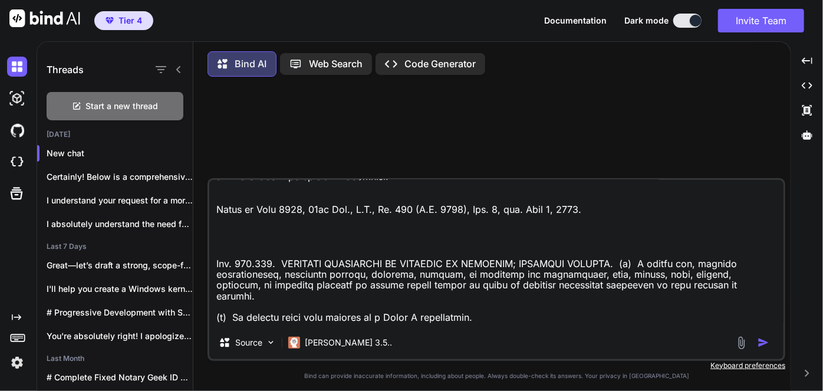
type textarea "x"
type textarea "Take this code "<!DOCTYPE html> <html lang="en"> <head> <meta charset="UTF-8"> …"
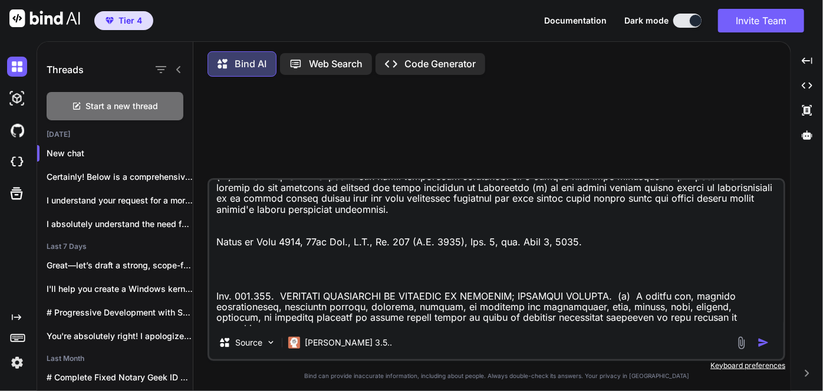
type textarea "x"
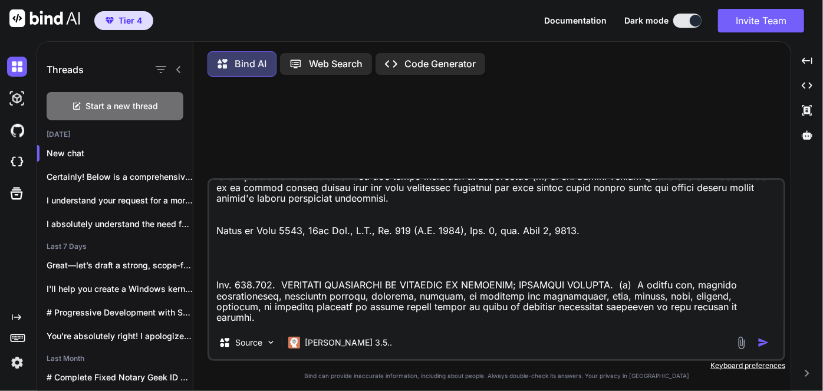
type textarea "Take this code "<!DOCTYPE html> <html lang="en"> <head> <meta charset="UTF-8"> …"
type textarea "x"
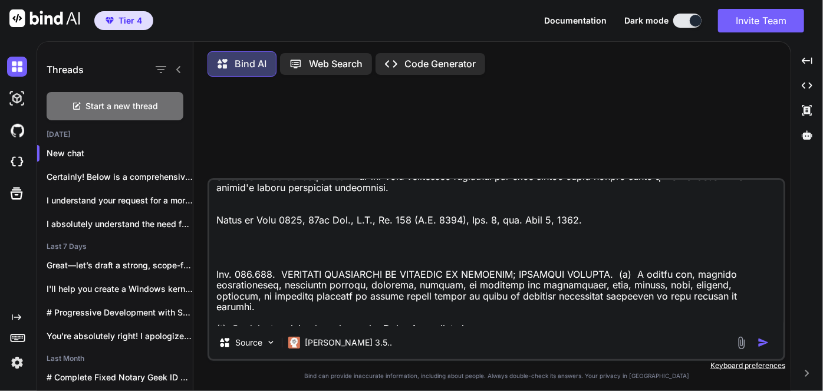
type textarea "Take this code "<!DOCTYPE html> <html lang="en"> <head> <meta charset="UTF-8"> …"
type textarea "x"
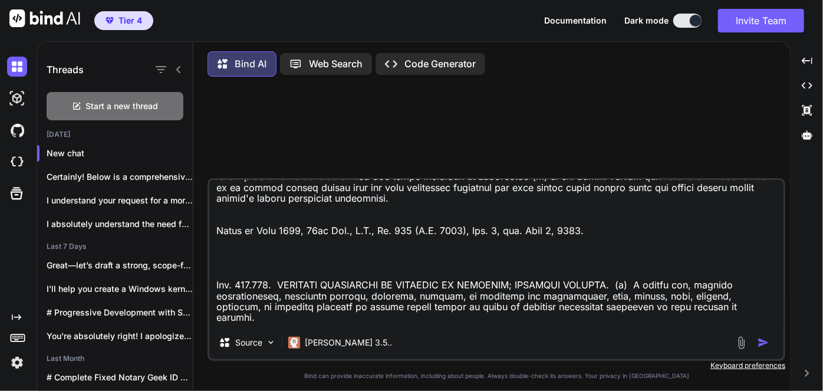
type textarea "Take this code "<!DOCTYPE html> <html lang="en"> <head> <meta charset="UTF-8"> …"
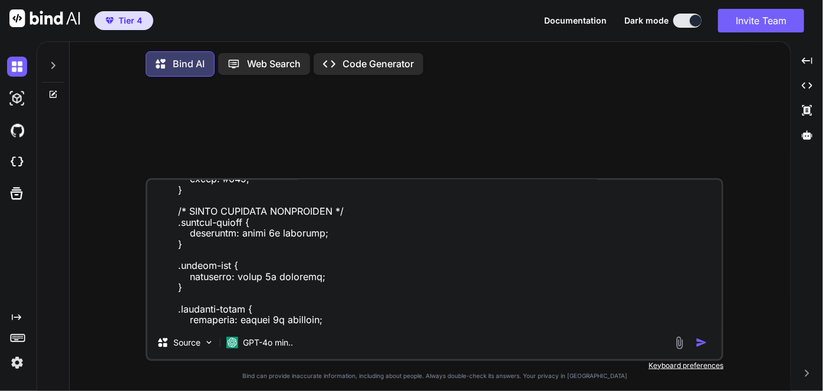
scroll to position [964, 0]
